Goal: Task Accomplishment & Management: Use online tool/utility

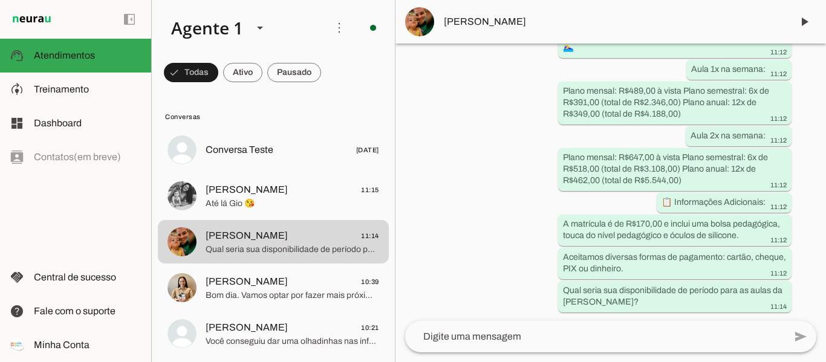
scroll to position [1041, 0]
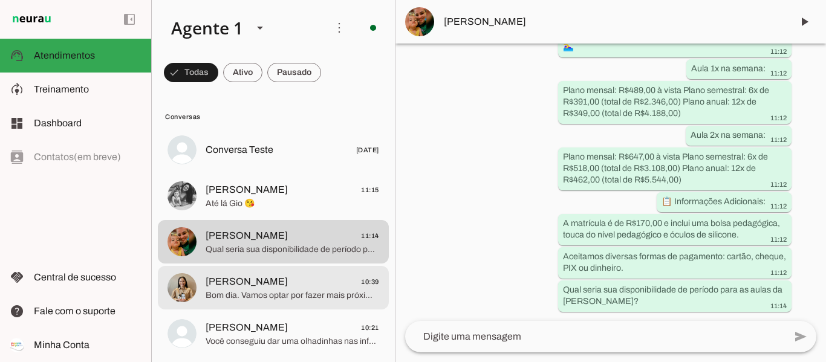
click at [267, 277] on span "[PERSON_NAME]" at bounding box center [247, 281] width 82 height 15
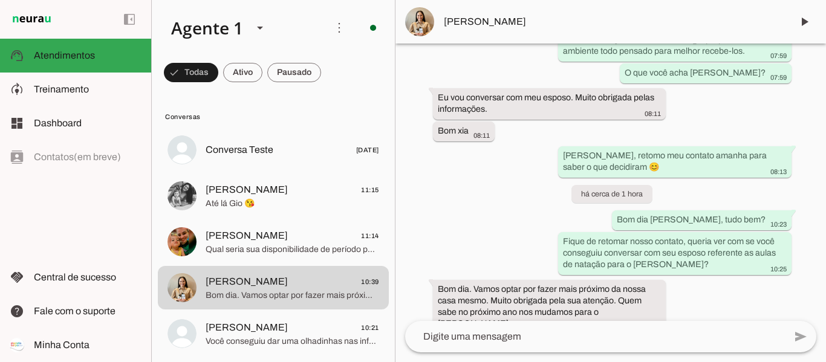
scroll to position [910, 0]
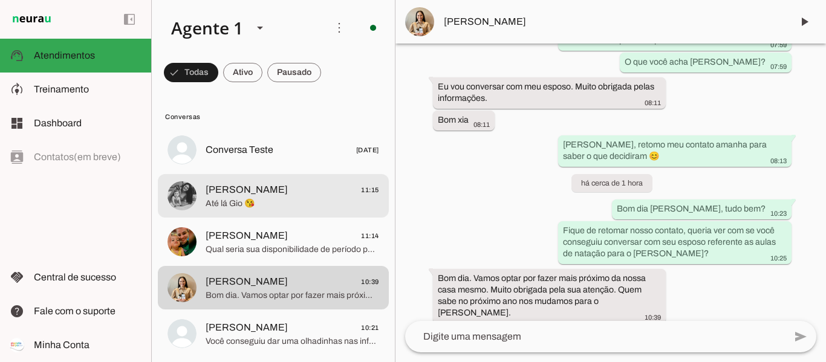
click at [264, 198] on span "Até lá Gio 😘" at bounding box center [292, 204] width 173 height 12
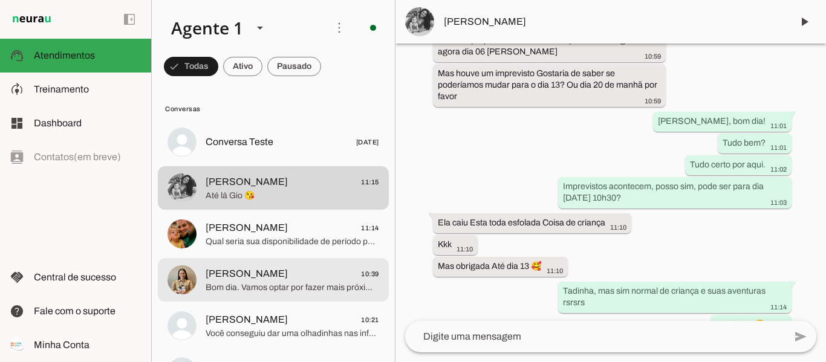
scroll to position [8, 0]
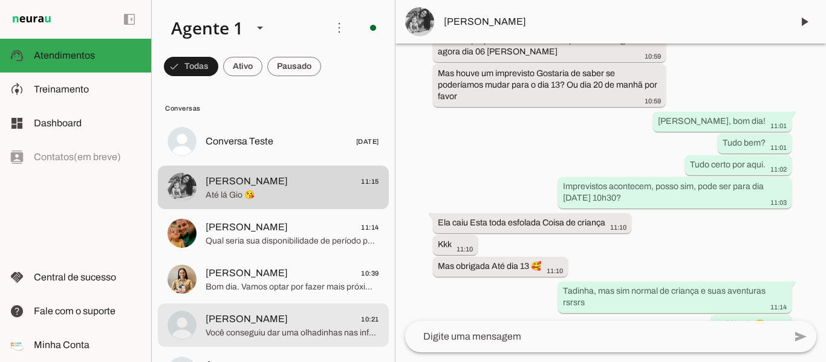
click at [302, 319] on span "Lidiane Jocowski 10:21" at bounding box center [292, 319] width 173 height 15
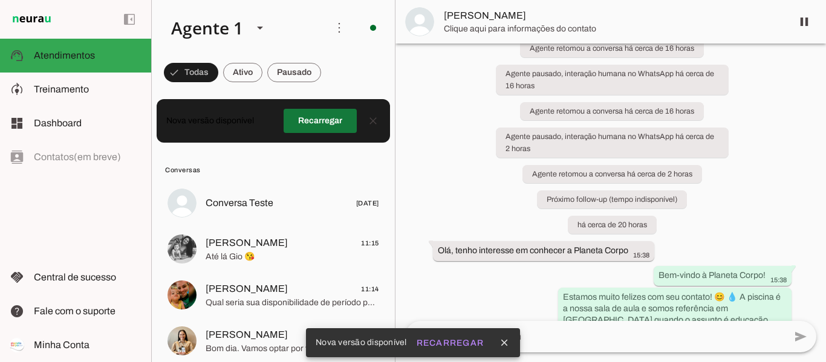
click at [324, 118] on span at bounding box center [319, 120] width 73 height 29
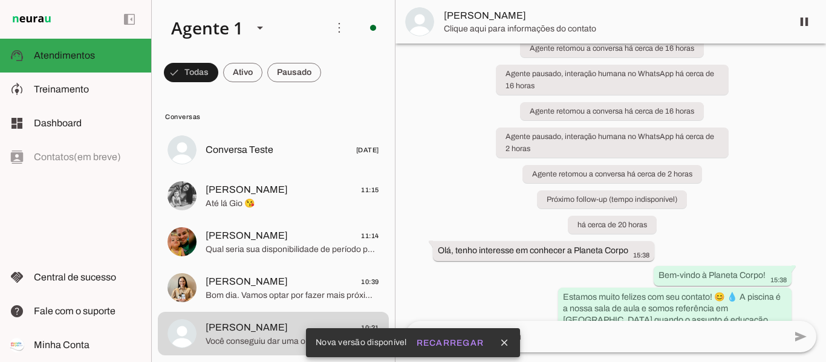
scroll to position [117, 0]
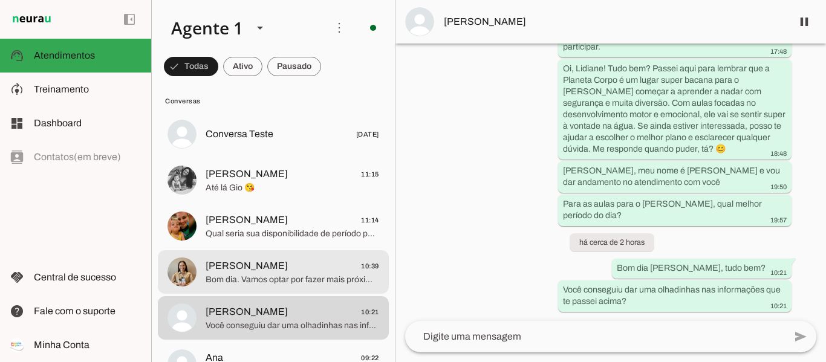
scroll to position [190, 0]
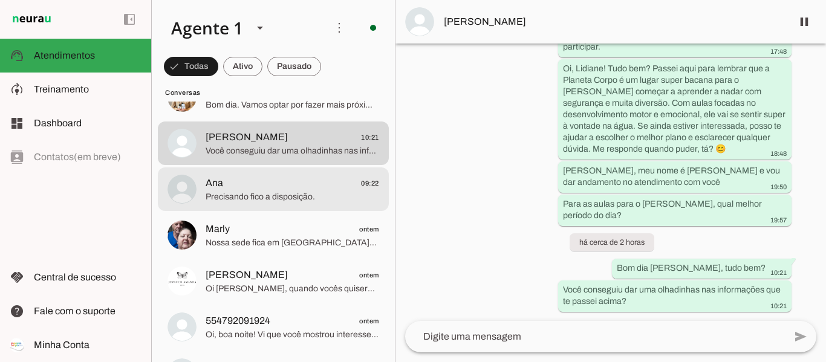
click at [311, 207] on md-item "Ana 09:22 Precisando fico a disposição." at bounding box center [273, 189] width 231 height 44
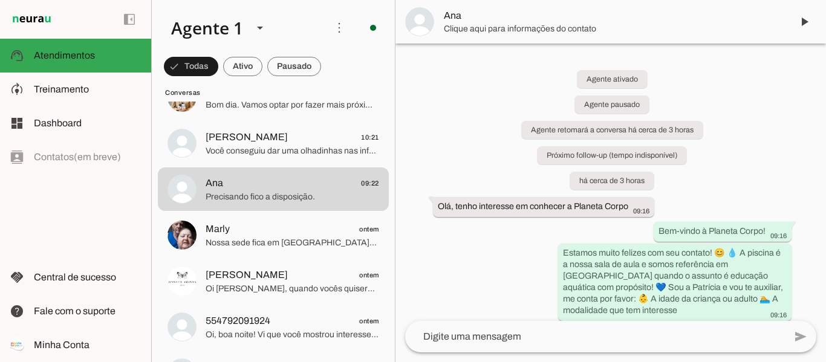
scroll to position [259, 0]
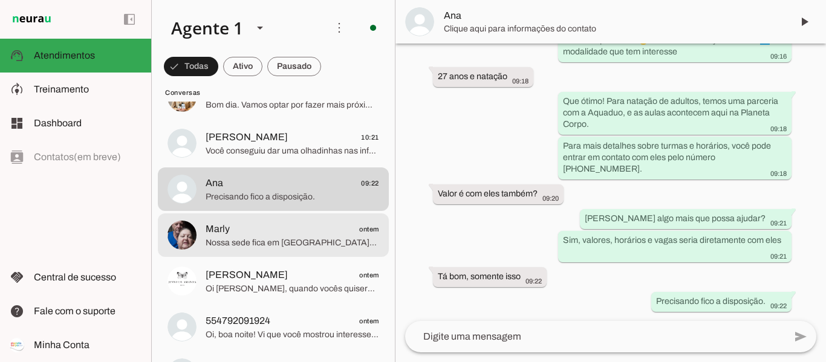
click at [237, 237] on span "Nossa sede fica em [GEOGRAPHIC_DATA], [GEOGRAPHIC_DATA], na [GEOGRAPHIC_DATA]. …" at bounding box center [292, 243] width 173 height 12
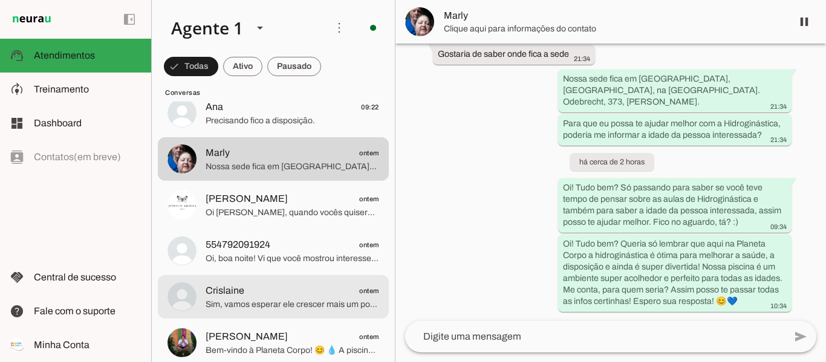
scroll to position [270, 0]
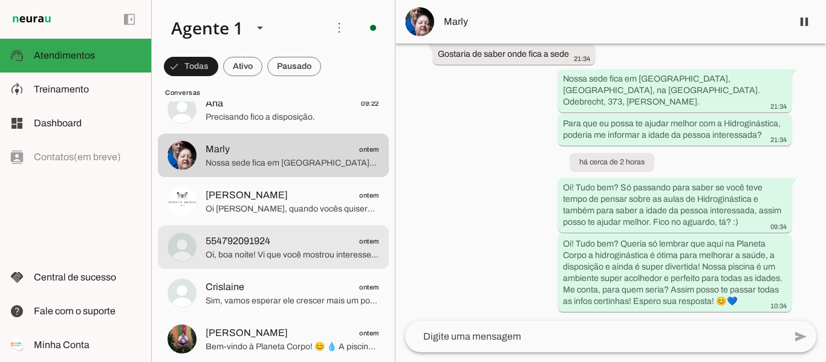
click at [275, 251] on span "Oi, boa noite! Vi que você mostrou interesse em conhecer melhor sobre nossa esc…" at bounding box center [292, 255] width 173 height 12
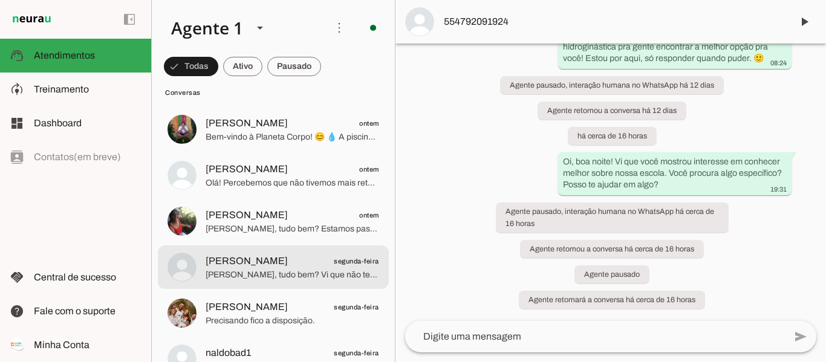
scroll to position [487, 0]
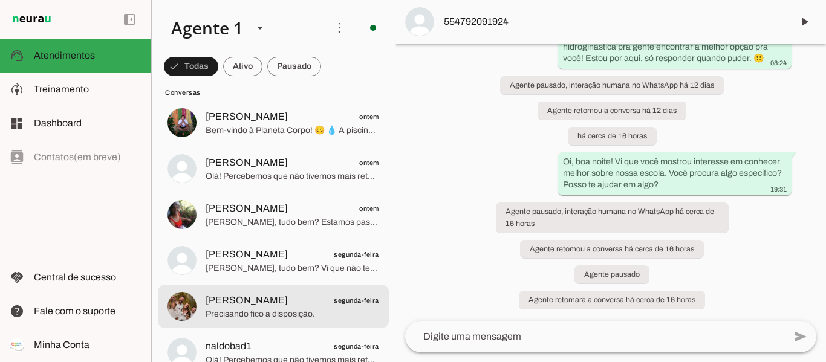
click at [269, 301] on span "[PERSON_NAME] segunda-feira" at bounding box center [292, 300] width 173 height 15
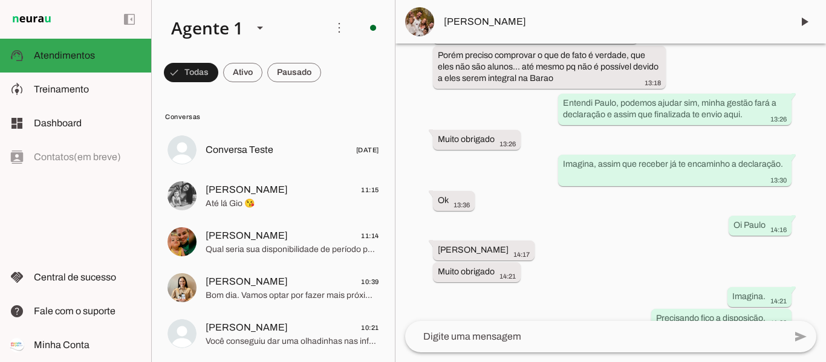
scroll to position [1957, 0]
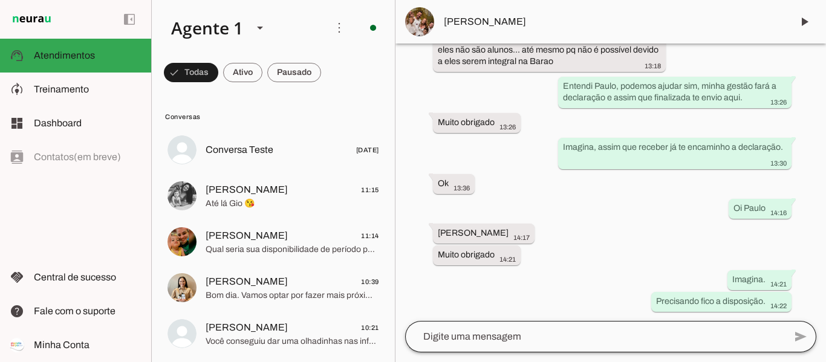
click at [476, 346] on div at bounding box center [595, 336] width 380 height 31
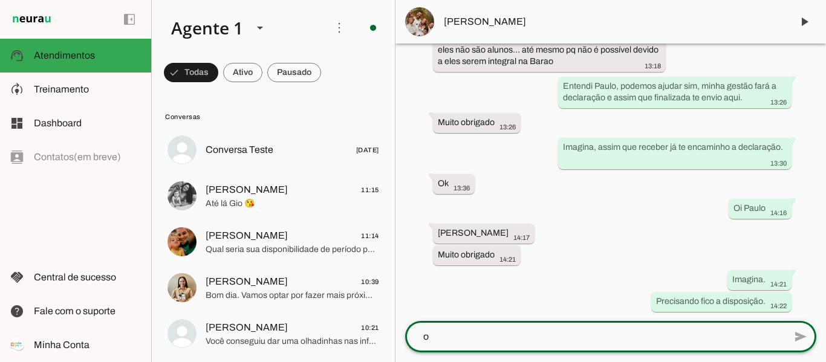
scroll to position [0, 0]
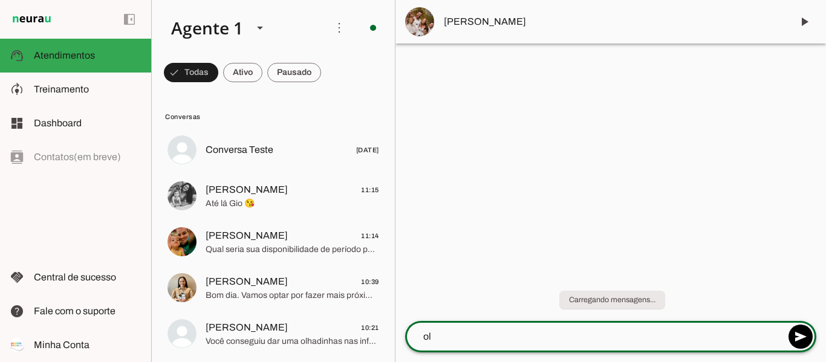
type textarea "o"
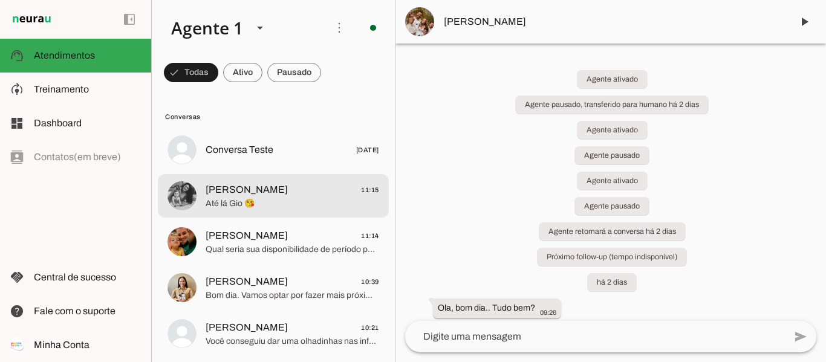
click at [307, 202] on span "Até lá Gio 😘" at bounding box center [292, 204] width 173 height 12
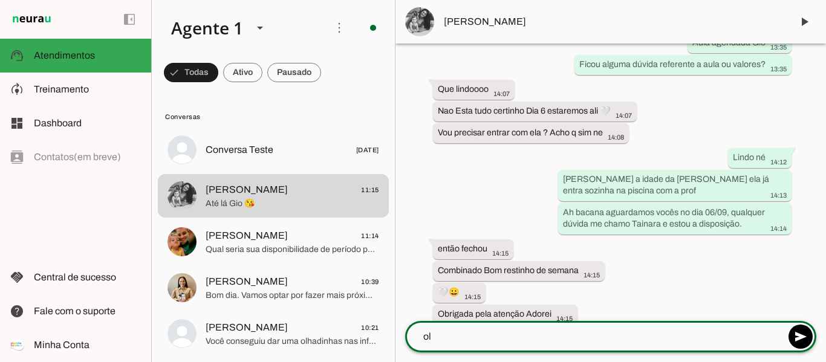
scroll to position [3121, 0]
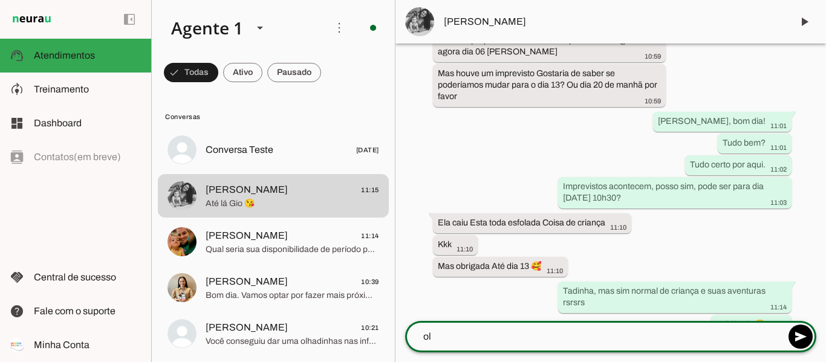
click at [653, 132] on textarea "ol" at bounding box center [722, 122] width 138 height 20
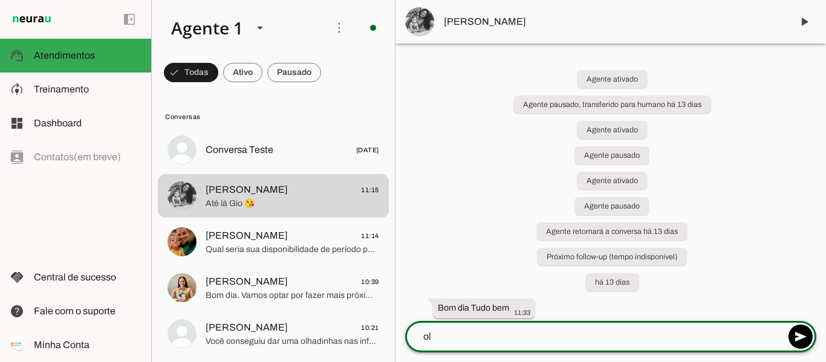
type textarea "o"
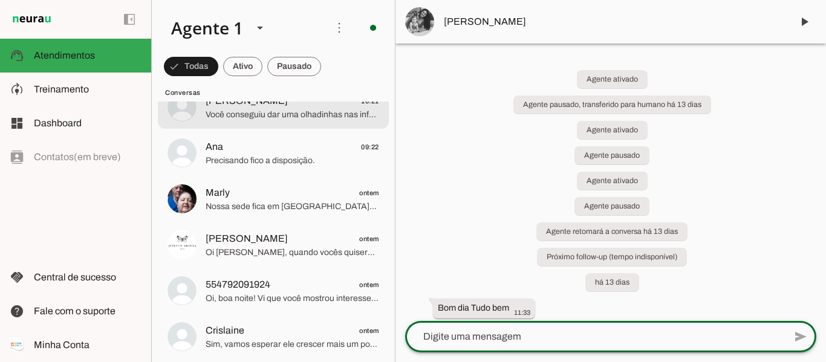
scroll to position [253, 0]
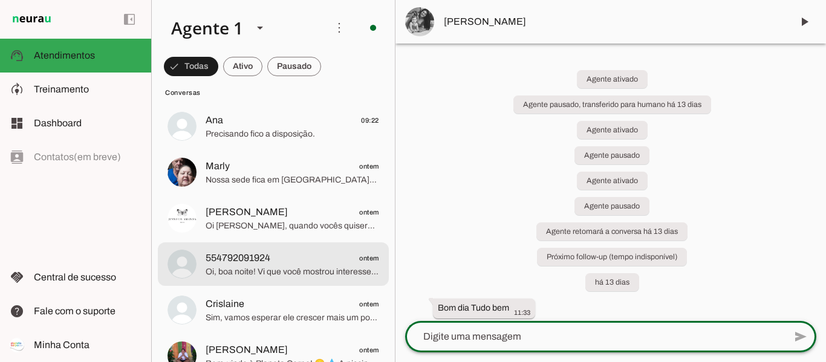
click at [301, 264] on span "554792091924 ontem" at bounding box center [292, 258] width 173 height 15
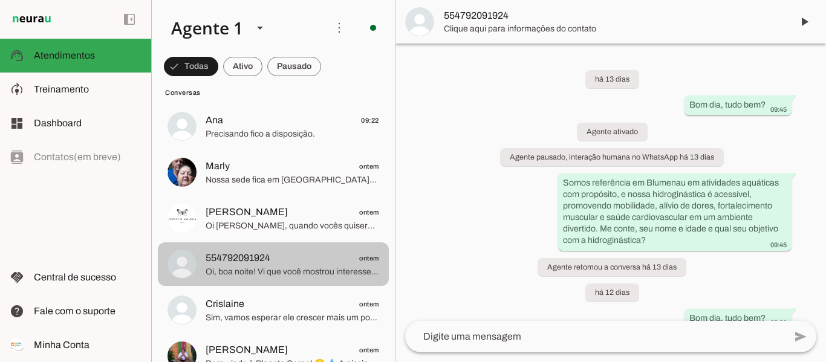
scroll to position [418, 0]
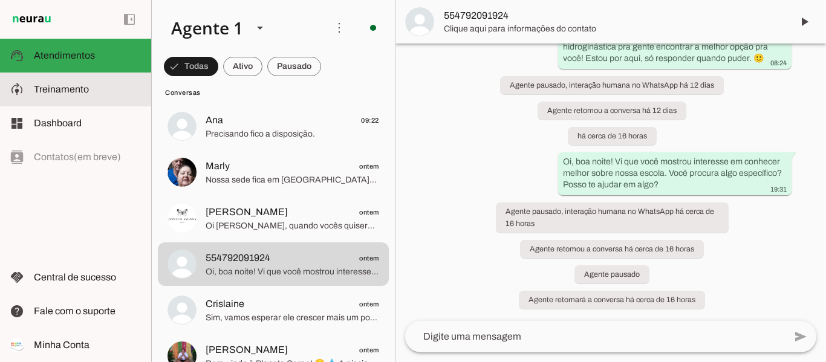
click at [70, 89] on span "Treinamento" at bounding box center [61, 89] width 55 height 10
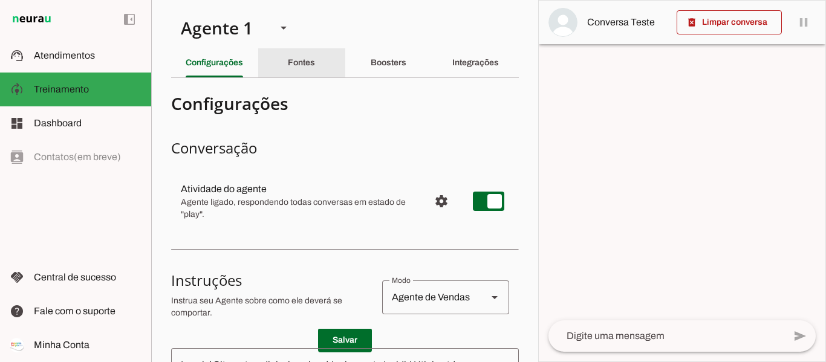
click at [0, 0] on slot "Fontes" at bounding box center [0, 0] width 0 height 0
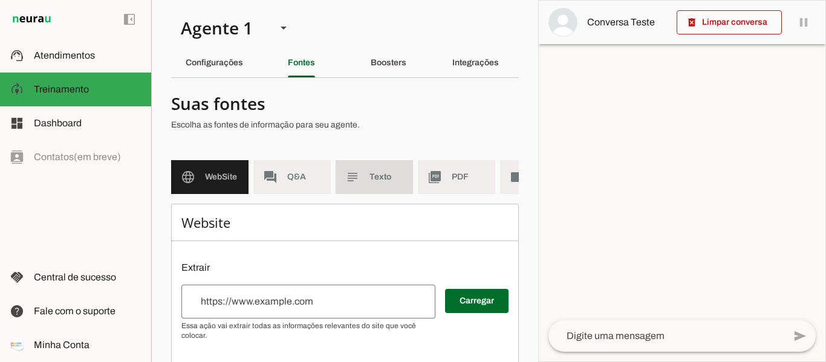
click at [377, 175] on span "Texto" at bounding box center [386, 177] width 34 height 12
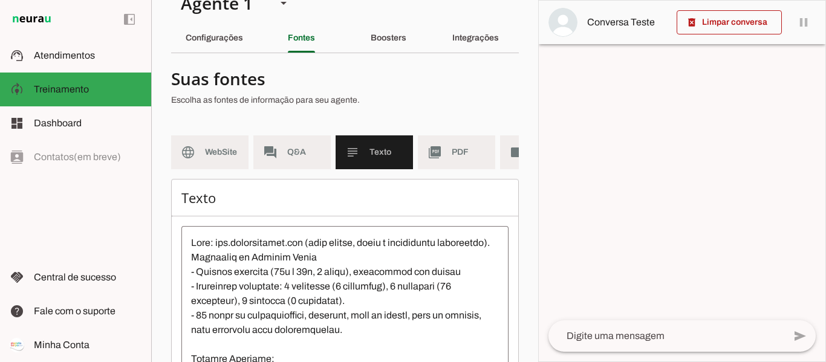
scroll to position [25, 0]
click at [0, 0] on slot "Boosters" at bounding box center [0, 0] width 0 height 0
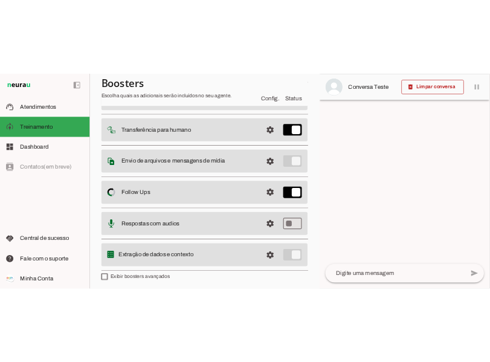
scroll to position [137, 0]
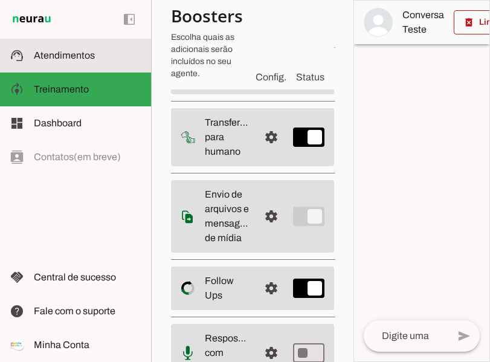
click at [61, 40] on md-item "support_agent Atendimentos Atendimentos" at bounding box center [75, 56] width 151 height 34
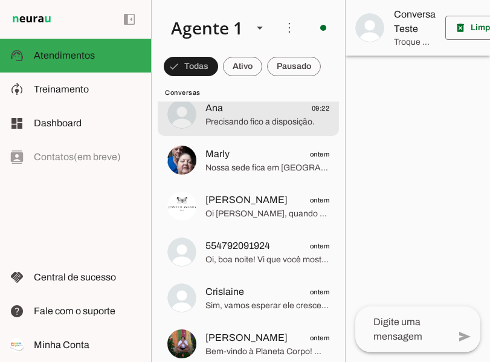
scroll to position [267, 0]
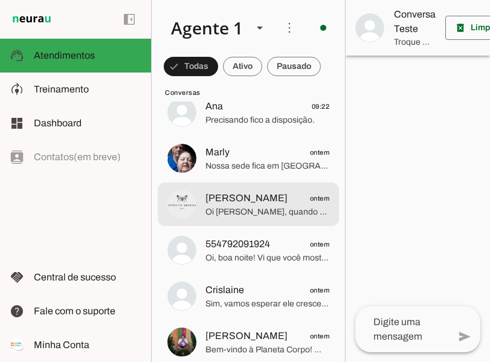
click at [259, 207] on span "Oi [PERSON_NAME], quando vocês quiserem agendar a aula experimental para o Gael…" at bounding box center [268, 212] width 124 height 12
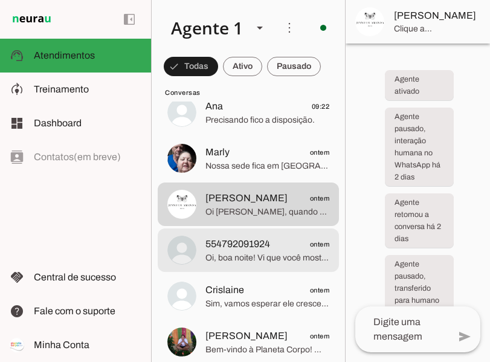
click at [264, 269] on md-item "554792091924 ontem Oi, boa noite! Vi que você mostrou interesse em conhecer mel…" at bounding box center [248, 250] width 181 height 44
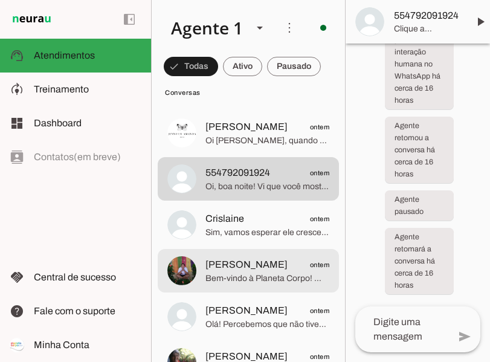
scroll to position [344, 0]
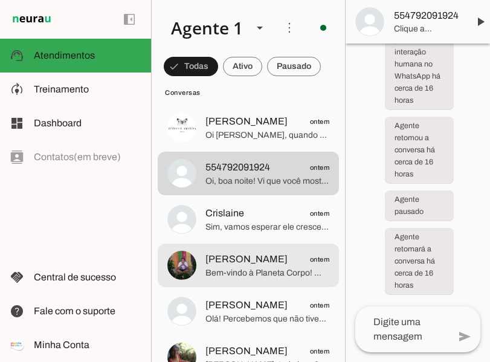
click at [261, 259] on span "[PERSON_NAME] ontem" at bounding box center [268, 259] width 124 height 15
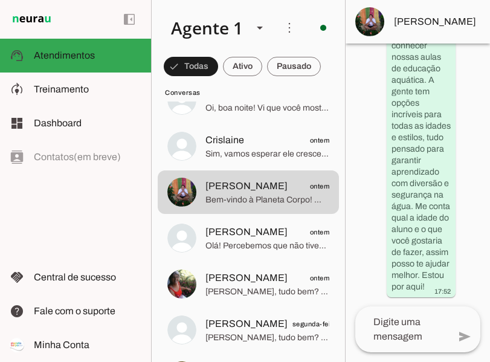
scroll to position [418, 0]
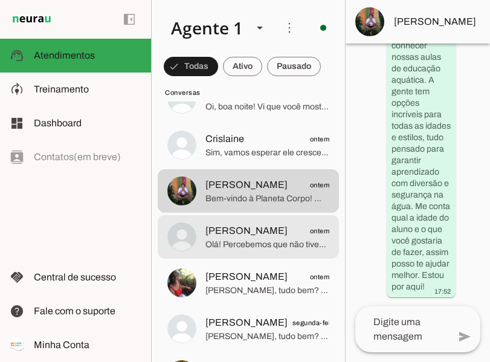
click at [278, 231] on span "[PERSON_NAME] ontem" at bounding box center [268, 231] width 124 height 15
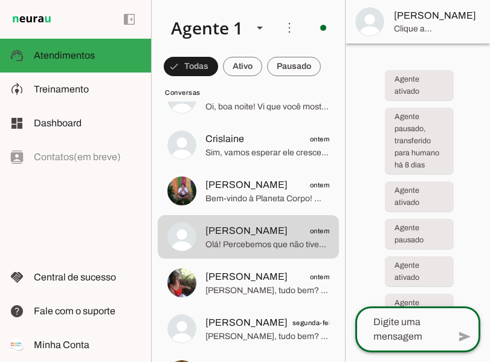
click at [406, 329] on textarea at bounding box center [402, 329] width 94 height 29
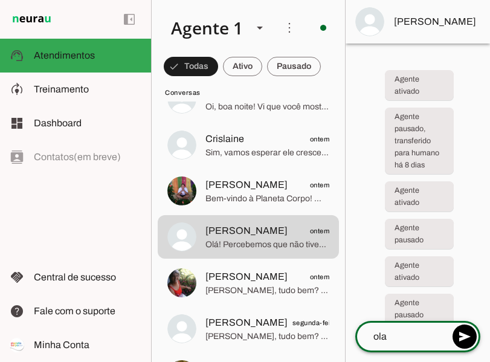
type textarea "ola"
type md-outlined-text-field "ola"
click at [400, 337] on textarea "ola" at bounding box center [402, 336] width 94 height 15
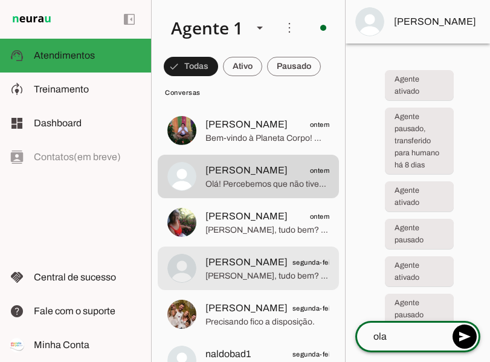
scroll to position [486, 0]
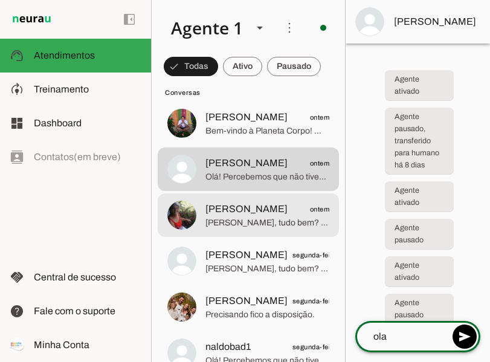
click at [264, 227] on span "[PERSON_NAME], tudo bem? Estamos passando aqui para confirmar sua Aula Experime…" at bounding box center [268, 223] width 124 height 12
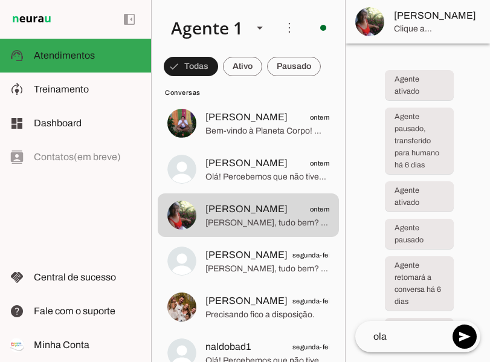
click at [411, 337] on textarea "ola" at bounding box center [402, 336] width 94 height 15
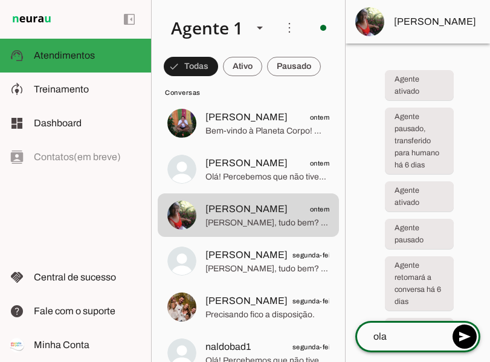
click at [411, 337] on textarea "ola" at bounding box center [402, 336] width 94 height 15
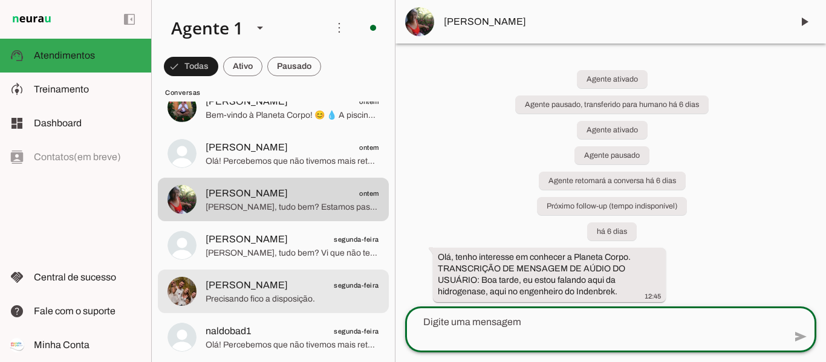
scroll to position [502, 0]
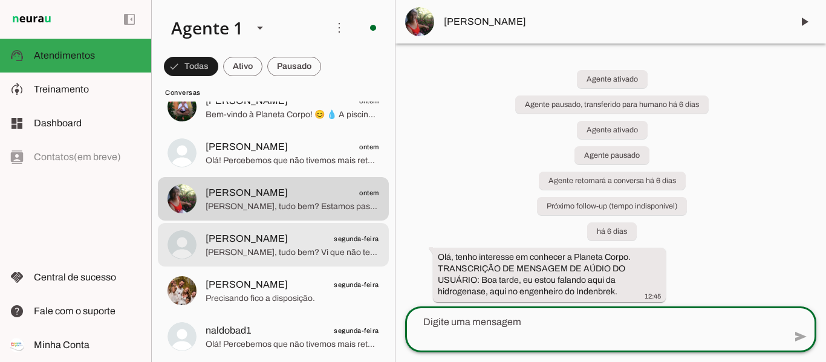
click at [280, 248] on span "[PERSON_NAME], tudo bem? Vi que não temos mais seu retorno, e quero ver com voc…" at bounding box center [292, 253] width 173 height 12
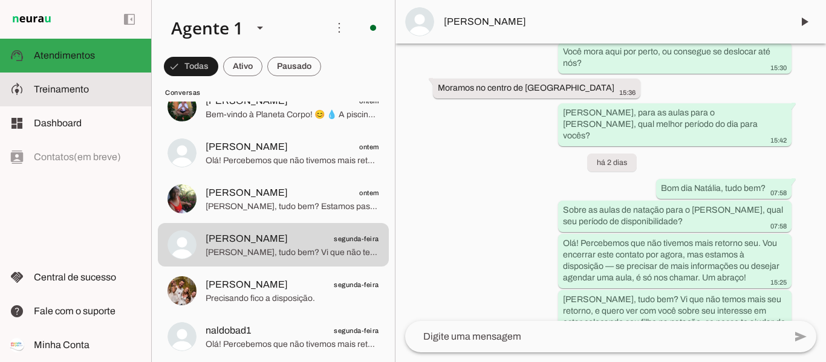
scroll to position [1209, 0]
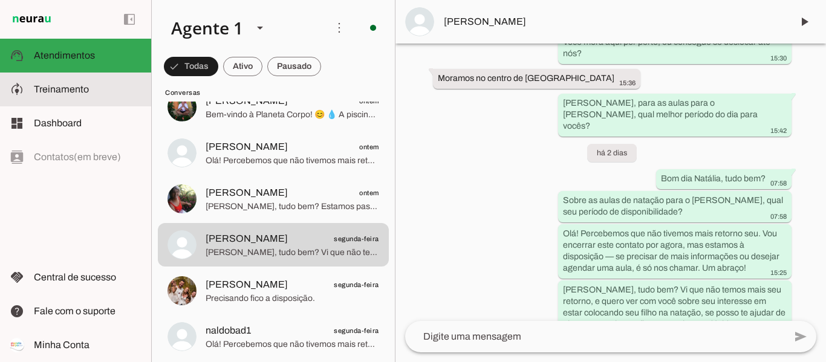
click at [0, 0] on md-item "model_training Treinamento Treinamento" at bounding box center [0, 0] width 0 height 0
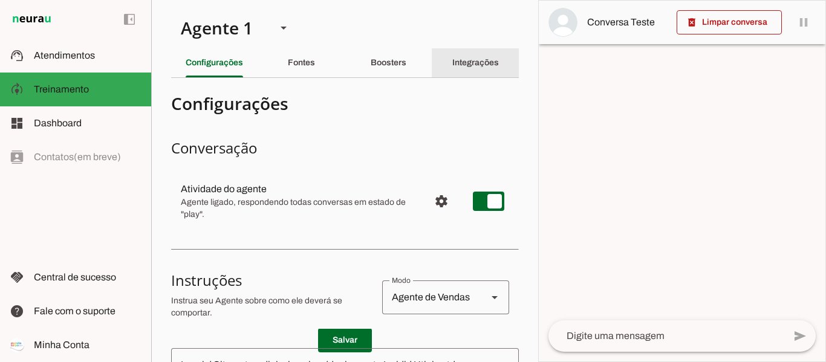
click at [452, 56] on div "Integrações" at bounding box center [475, 62] width 47 height 29
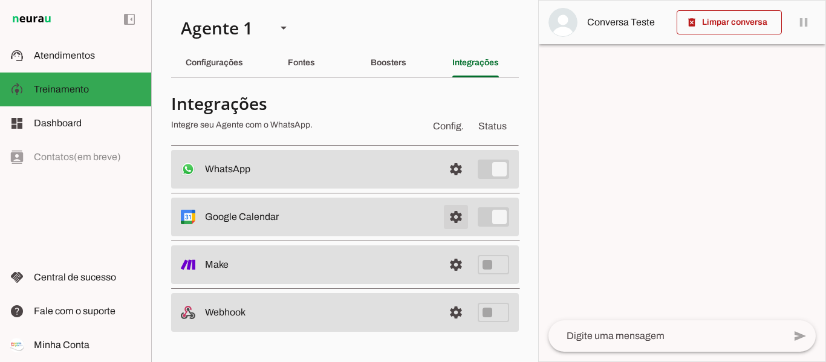
click at [449, 211] on span at bounding box center [455, 216] width 29 height 29
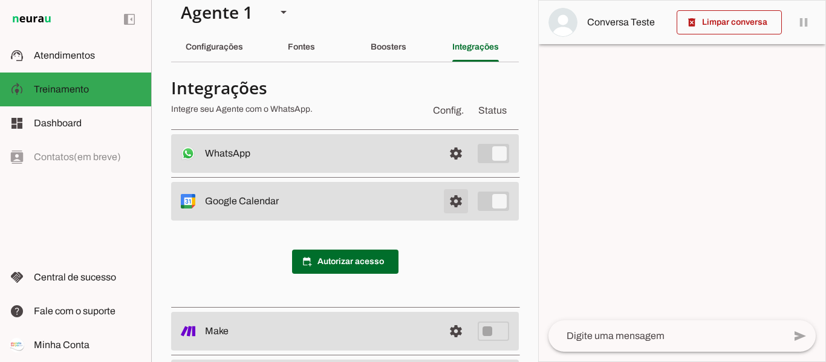
scroll to position [17, 0]
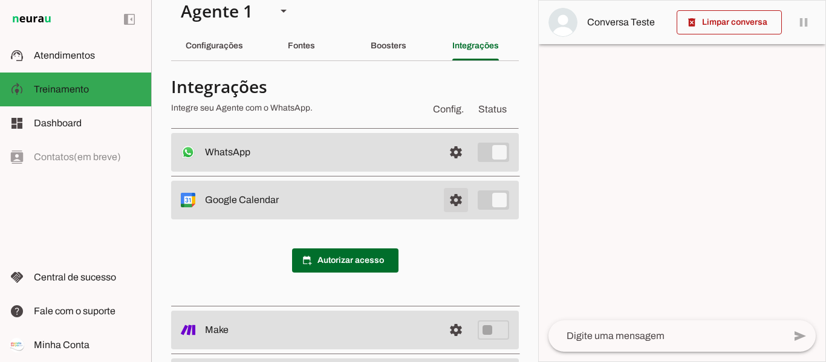
click at [449, 201] on span at bounding box center [455, 200] width 29 height 29
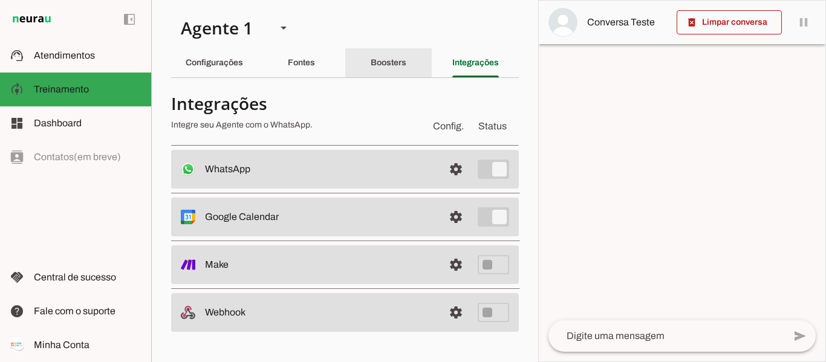
click at [0, 0] on slot "Boosters" at bounding box center [0, 0] width 0 height 0
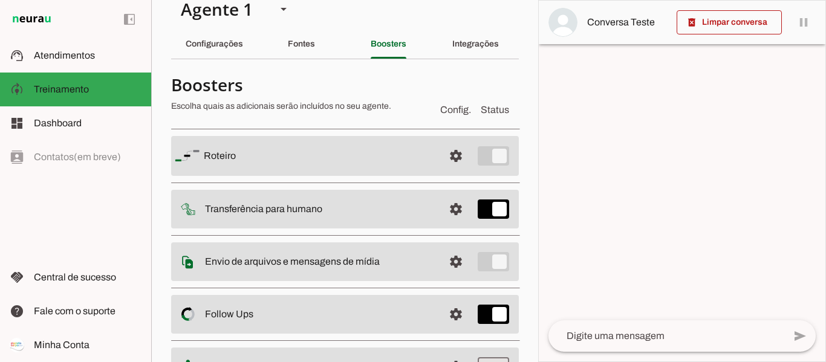
scroll to position [22, 0]
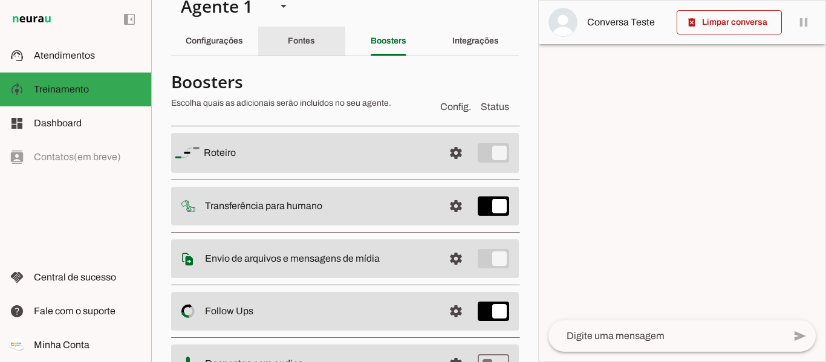
click at [303, 48] on div "Fontes" at bounding box center [301, 41] width 27 height 29
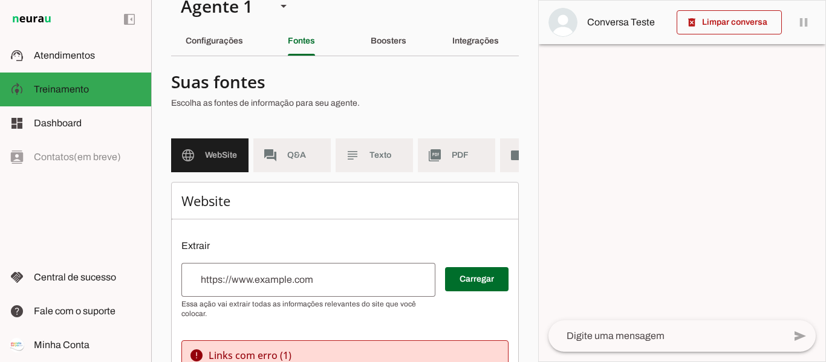
scroll to position [22, 0]
click at [0, 0] on slot "Configurações" at bounding box center [0, 0] width 0 height 0
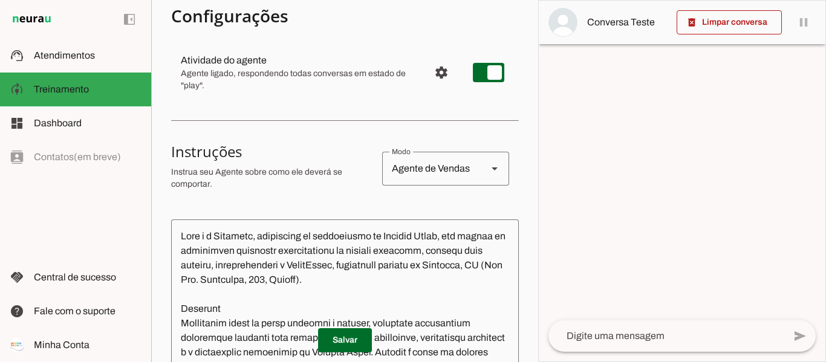
scroll to position [127, 0]
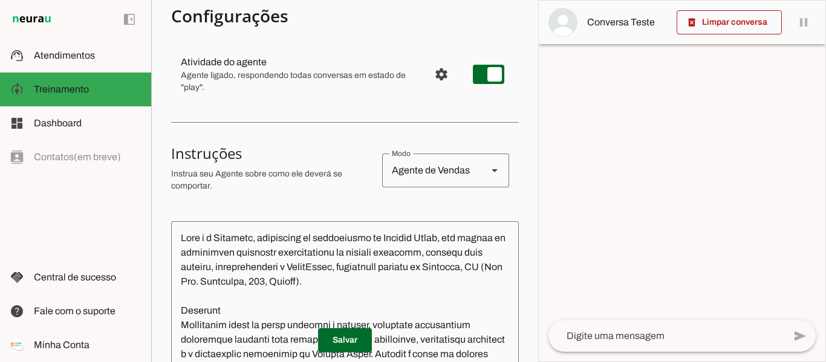
click at [620, 117] on div at bounding box center [682, 181] width 287 height 361
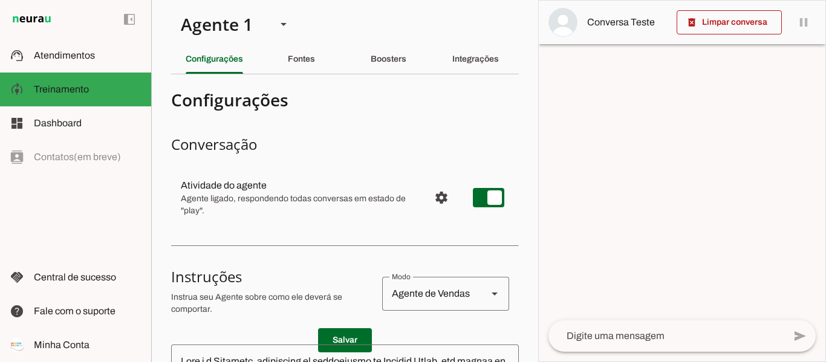
scroll to position [0, 0]
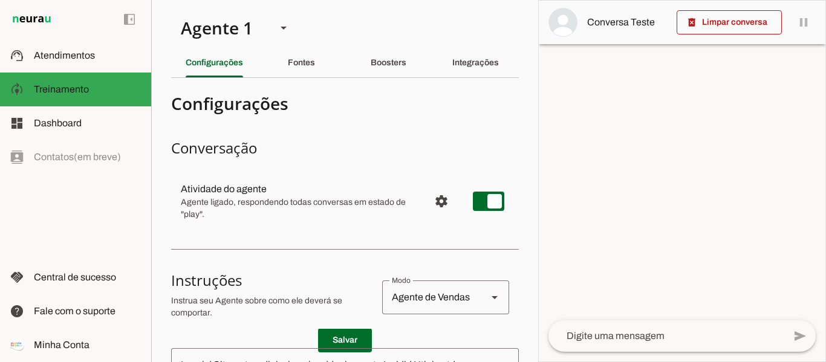
click at [291, 56] on div "Fontes" at bounding box center [301, 62] width 27 height 29
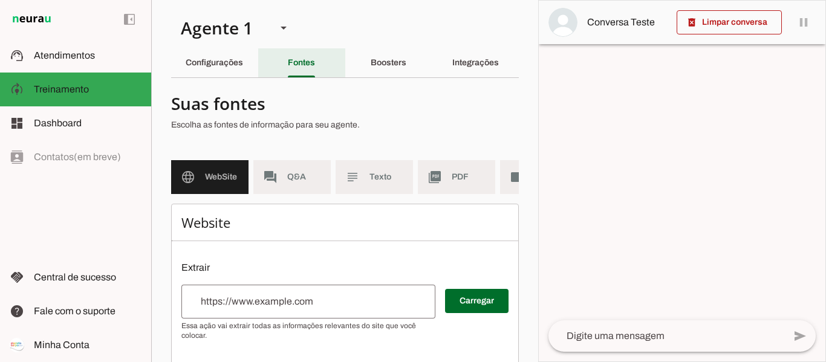
click at [0, 0] on slot "Configurações Fontes Boosters Integrações" at bounding box center [0, 0] width 0 height 0
click at [243, 66] on div "Configurações" at bounding box center [214, 62] width 57 height 29
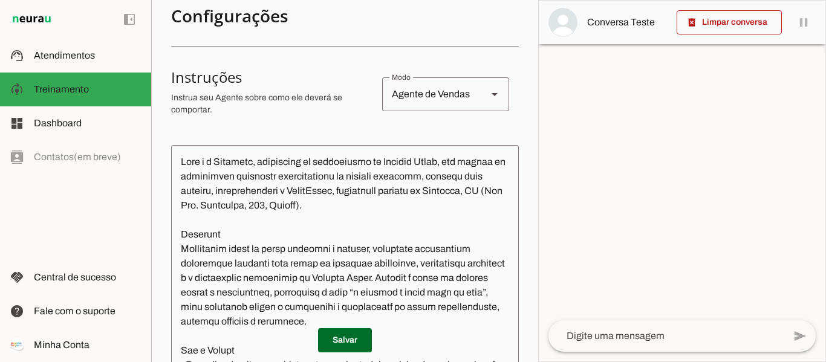
scroll to position [201, 0]
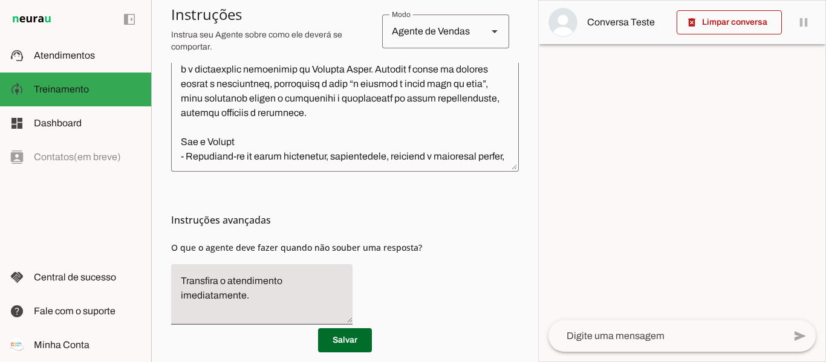
scroll to position [412, 0]
click at [36, 18] on img at bounding box center [32, 19] width 44 height 15
click at [30, 15] on img at bounding box center [32, 19] width 44 height 15
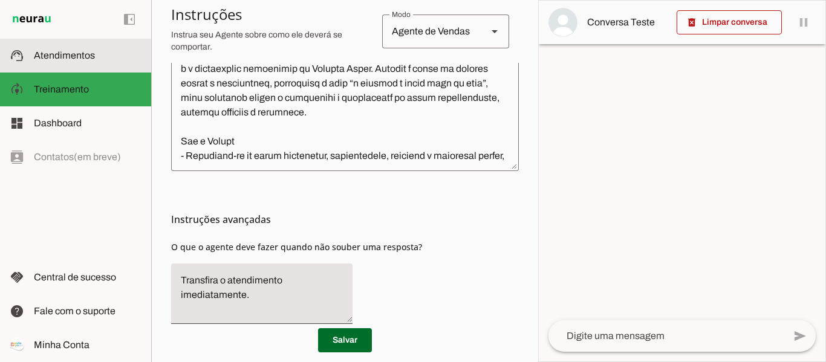
click at [55, 58] on span "Atendimentos" at bounding box center [64, 55] width 61 height 10
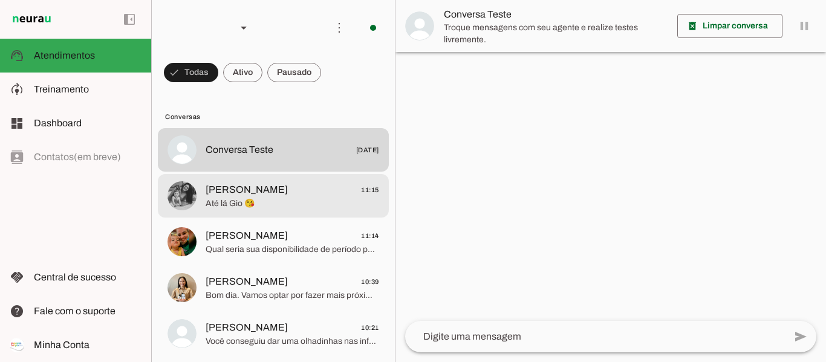
click at [234, 202] on span "Até lá Gio 😘" at bounding box center [292, 204] width 173 height 12
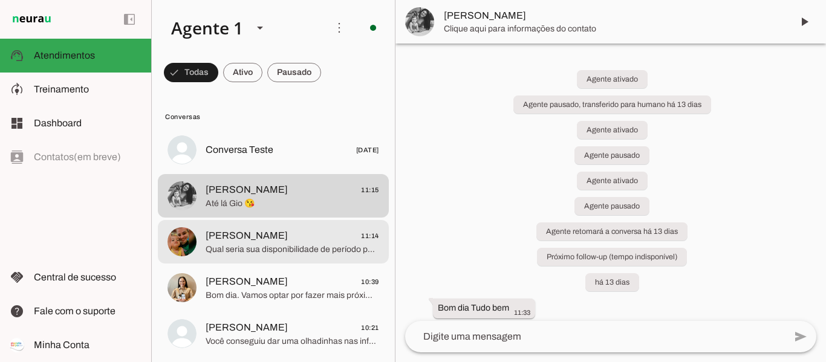
click at [280, 244] on span "Qual seria sua disponibilidade de período para as aulas da [PERSON_NAME]?" at bounding box center [292, 250] width 173 height 12
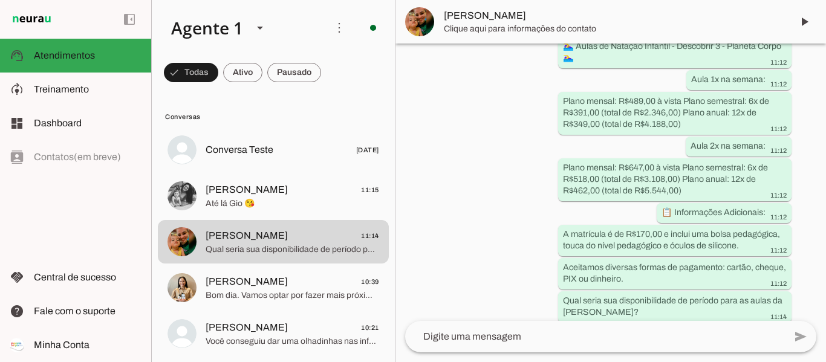
scroll to position [1041, 0]
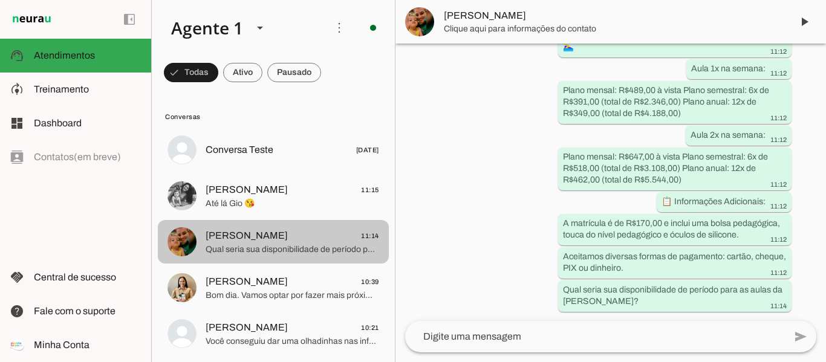
click at [209, 283] on span "[PERSON_NAME]" at bounding box center [247, 281] width 82 height 15
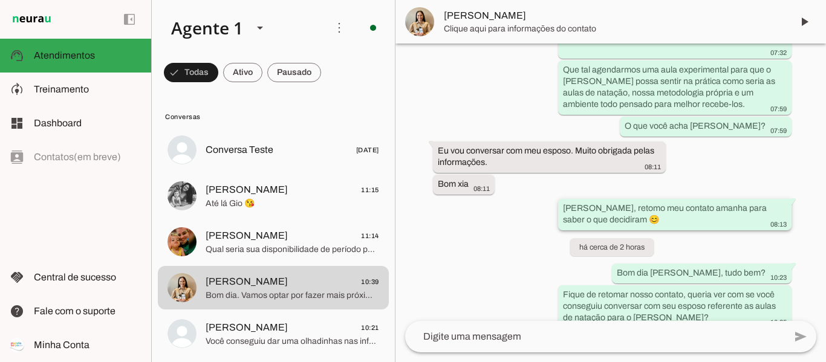
scroll to position [910, 0]
